Goal: Task Accomplishment & Management: Manage account settings

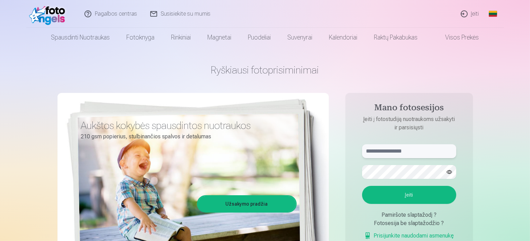
click at [401, 146] on input "text" at bounding box center [409, 151] width 94 height 14
type input "**********"
click at [407, 192] on button "Įeiti" at bounding box center [409, 195] width 94 height 18
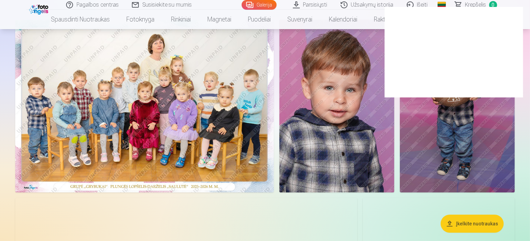
scroll to position [57, 0]
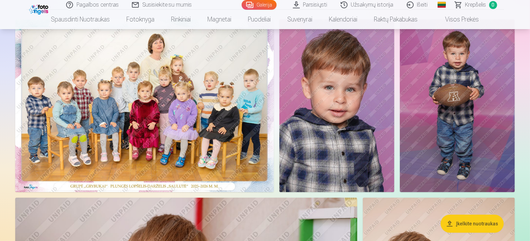
click at [274, 126] on img at bounding box center [144, 105] width 259 height 172
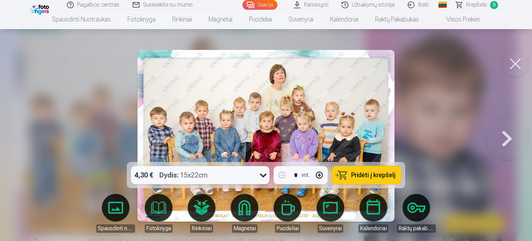
click at [514, 61] on button at bounding box center [515, 64] width 28 height 28
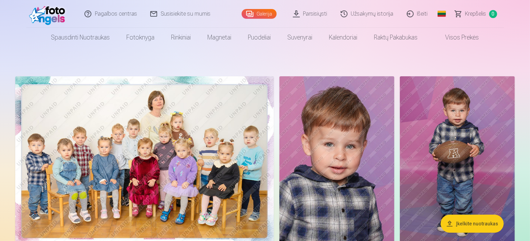
click at [421, 15] on link "Išeiti" at bounding box center [417, 14] width 34 height 28
